Goal: Navigation & Orientation: Find specific page/section

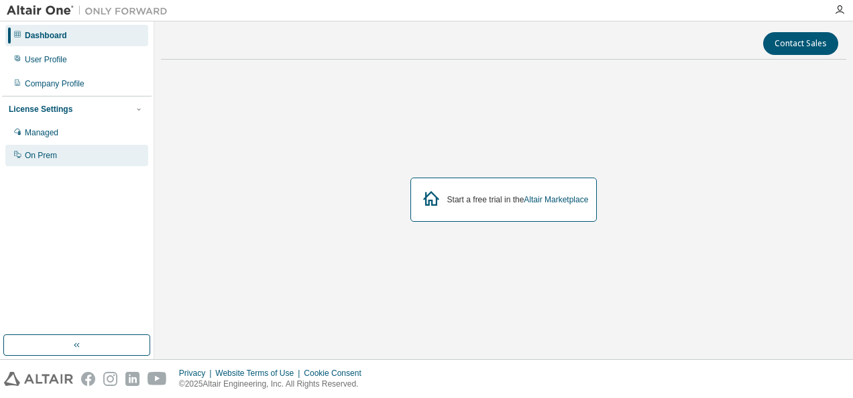
click at [50, 153] on div "On Prem" at bounding box center [41, 155] width 32 height 11
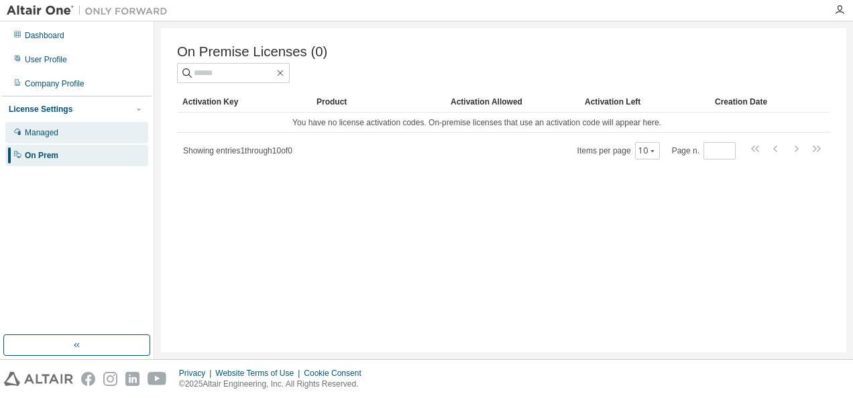
click at [51, 131] on div "Managed" at bounding box center [42, 132] width 34 height 11
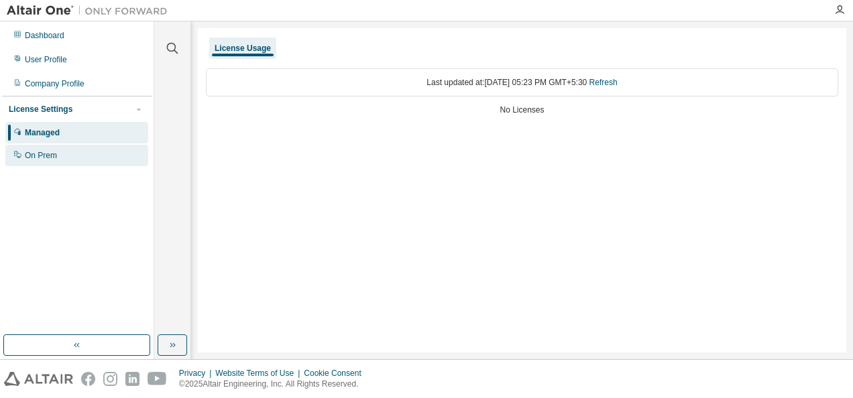
click at [69, 156] on div "On Prem" at bounding box center [76, 155] width 143 height 21
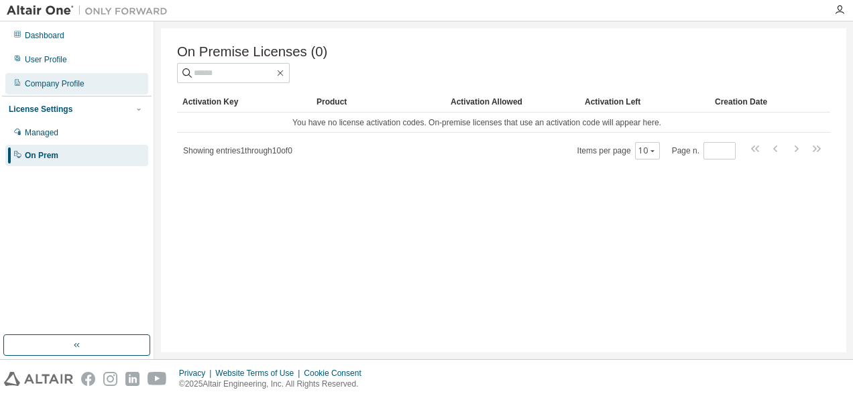
click at [64, 83] on div "Company Profile" at bounding box center [55, 83] width 60 height 11
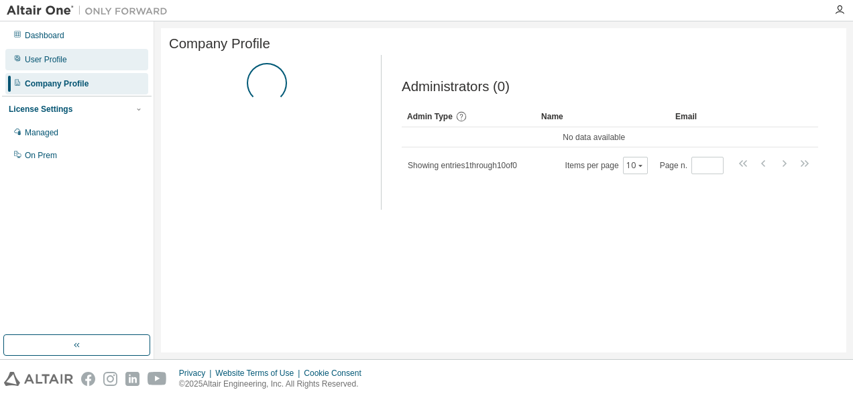
click at [64, 59] on div "User Profile" at bounding box center [46, 59] width 42 height 11
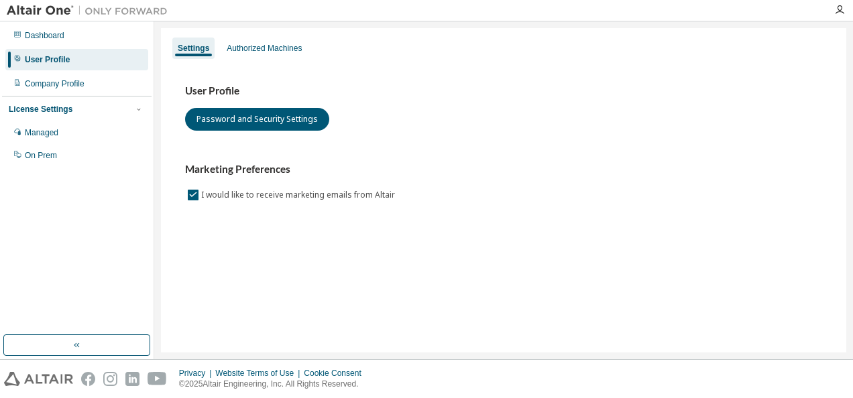
click at [91, 47] on div "Dashboard User Profile Company Profile License Settings Managed On Prem" at bounding box center [77, 95] width 150 height 144
click at [90, 39] on div "Dashboard" at bounding box center [76, 35] width 143 height 21
